Goal: Task Accomplishment & Management: Use online tool/utility

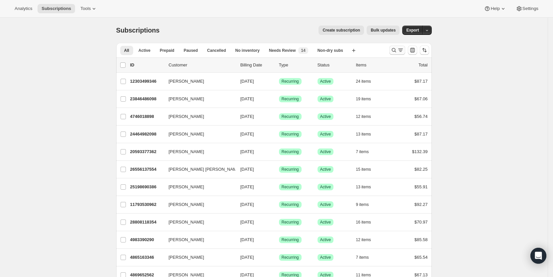
click at [402, 51] on icon "Search and filter results" at bounding box center [400, 50] width 7 height 7
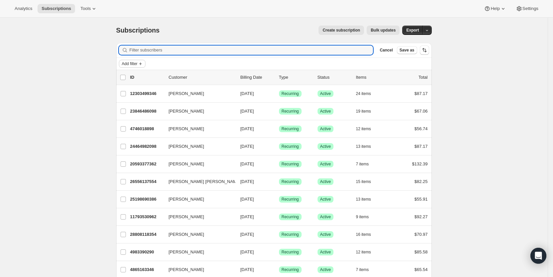
click at [136, 64] on span "Add filter" at bounding box center [130, 63] width 16 height 5
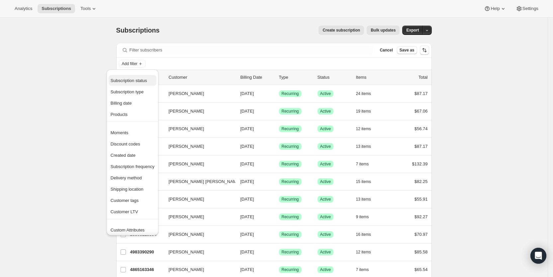
click at [131, 80] on span "Subscription status" at bounding box center [129, 80] width 37 height 5
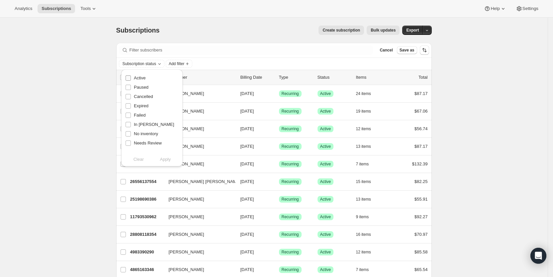
click at [138, 77] on span "Active" at bounding box center [140, 77] width 12 height 5
click at [131, 77] on input "Active" at bounding box center [128, 77] width 5 height 5
checkbox input "true"
click at [168, 160] on span "Apply" at bounding box center [165, 159] width 11 height 7
click at [186, 64] on span "Add filter" at bounding box center [178, 63] width 16 height 5
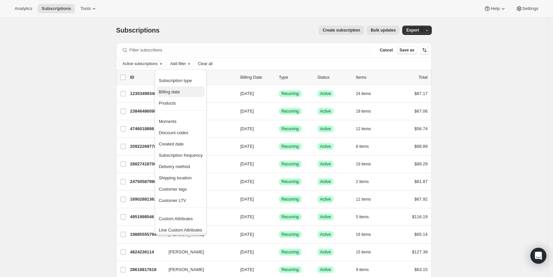
click at [176, 90] on span "Billing date" at bounding box center [169, 91] width 21 height 5
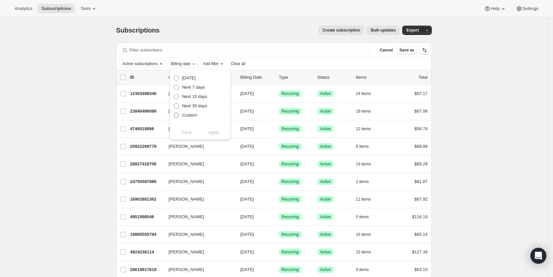
click at [181, 116] on label "Custom" at bounding box center [185, 115] width 24 height 9
click at [174, 113] on input "Custom" at bounding box center [174, 113] width 0 height 0
radio input "true"
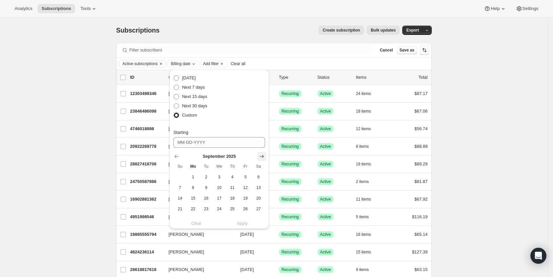
click at [263, 156] on icon "Show next month, October 2025" at bounding box center [262, 156] width 7 height 7
click at [174, 156] on icon "Show previous month, September 2025" at bounding box center [176, 156] width 7 height 7
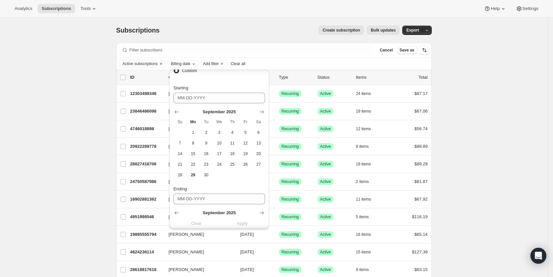
scroll to position [53, 0]
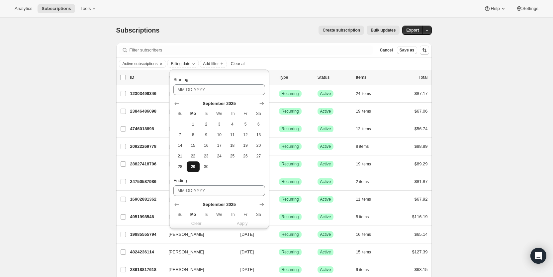
click at [192, 166] on span "29" at bounding box center [193, 166] width 8 height 5
type input "[DATE]"
click at [261, 105] on icon "Show next month, October 2025" at bounding box center [262, 103] width 7 height 7
click at [179, 104] on icon "Show previous month, September 2025" at bounding box center [176, 103] width 7 height 7
click at [192, 167] on span "29" at bounding box center [193, 166] width 8 height 5
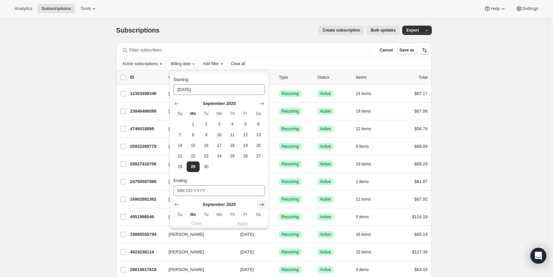
click at [262, 207] on icon "Show next month, October 2025" at bounding box center [262, 204] width 7 height 7
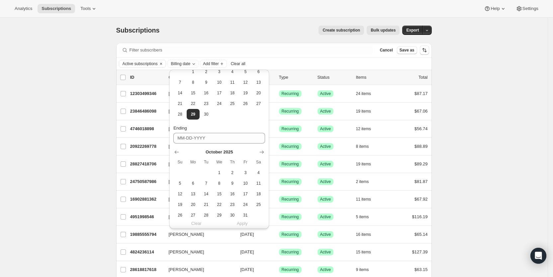
scroll to position [109, 0]
click at [234, 172] on button "2" at bounding box center [232, 169] width 13 height 11
type input "[DATE]"
click at [243, 223] on span "Apply" at bounding box center [242, 223] width 11 height 7
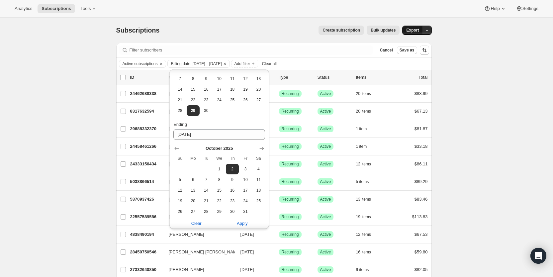
click at [417, 29] on span "Export" at bounding box center [412, 30] width 13 height 5
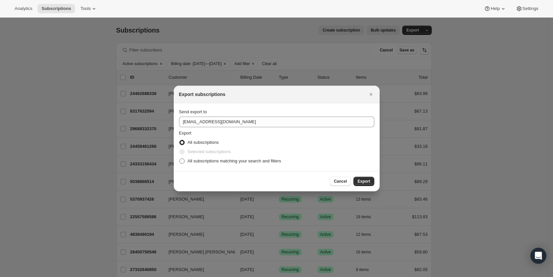
click at [183, 160] on span ":ra:" at bounding box center [181, 161] width 5 height 5
click at [180, 159] on input "All subscriptions matching your search and filters" at bounding box center [179, 159] width 0 height 0
radio input "true"
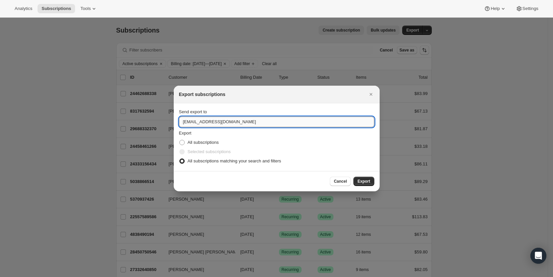
drag, startPoint x: 191, startPoint y: 122, endPoint x: 181, endPoint y: 123, distance: 9.3
click at [181, 123] on input "[EMAIL_ADDRESS][DOMAIN_NAME]" at bounding box center [276, 122] width 195 height 11
type input "[EMAIL_ADDRESS][DOMAIN_NAME]"
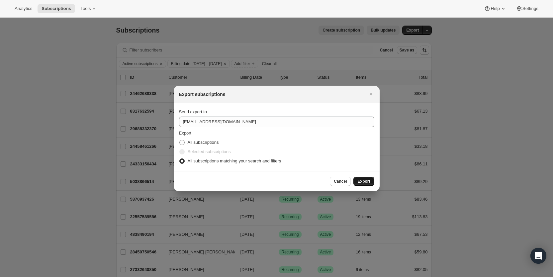
click at [364, 182] on span "Export" at bounding box center [364, 181] width 13 height 5
